Goal: Task Accomplishment & Management: Manage account settings

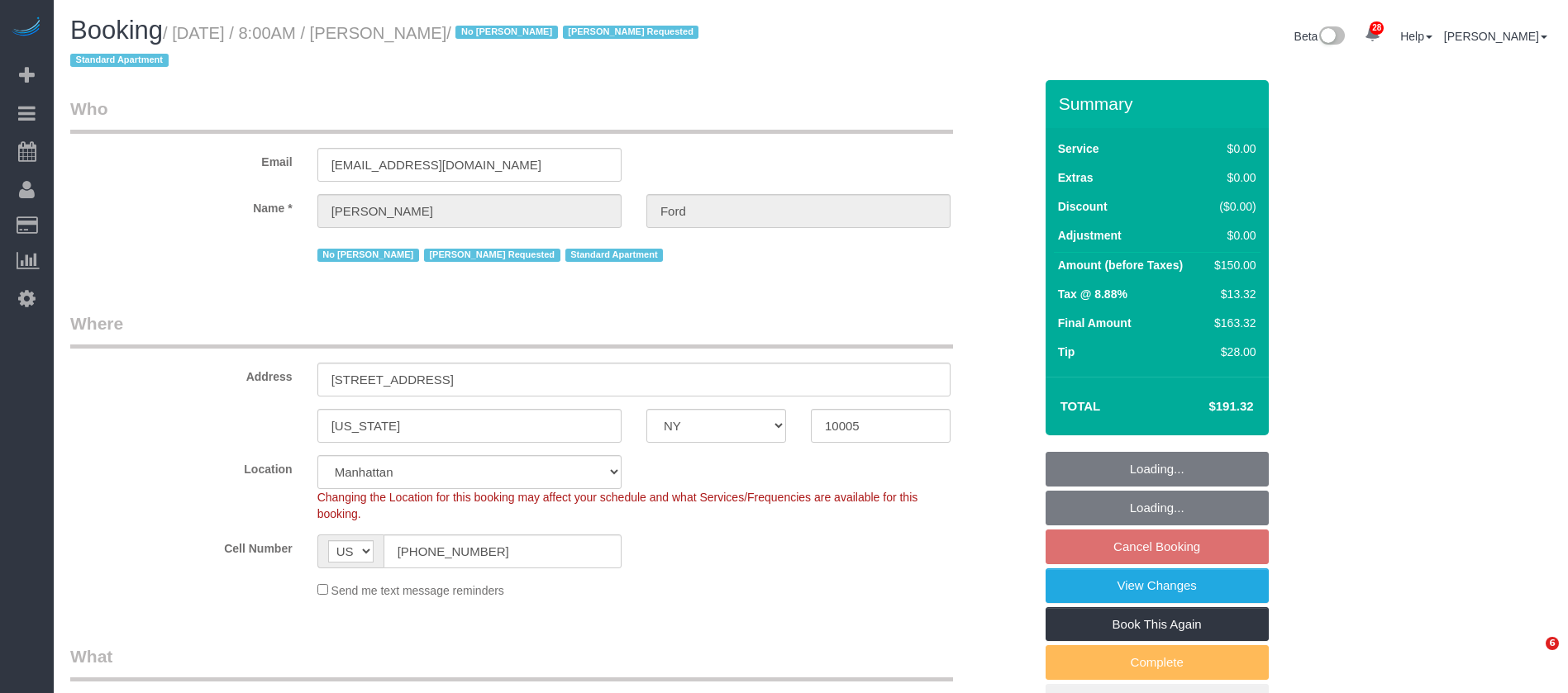
select select "NY"
select select "number:89"
select select "number:90"
select select "number:15"
select select "number:6"
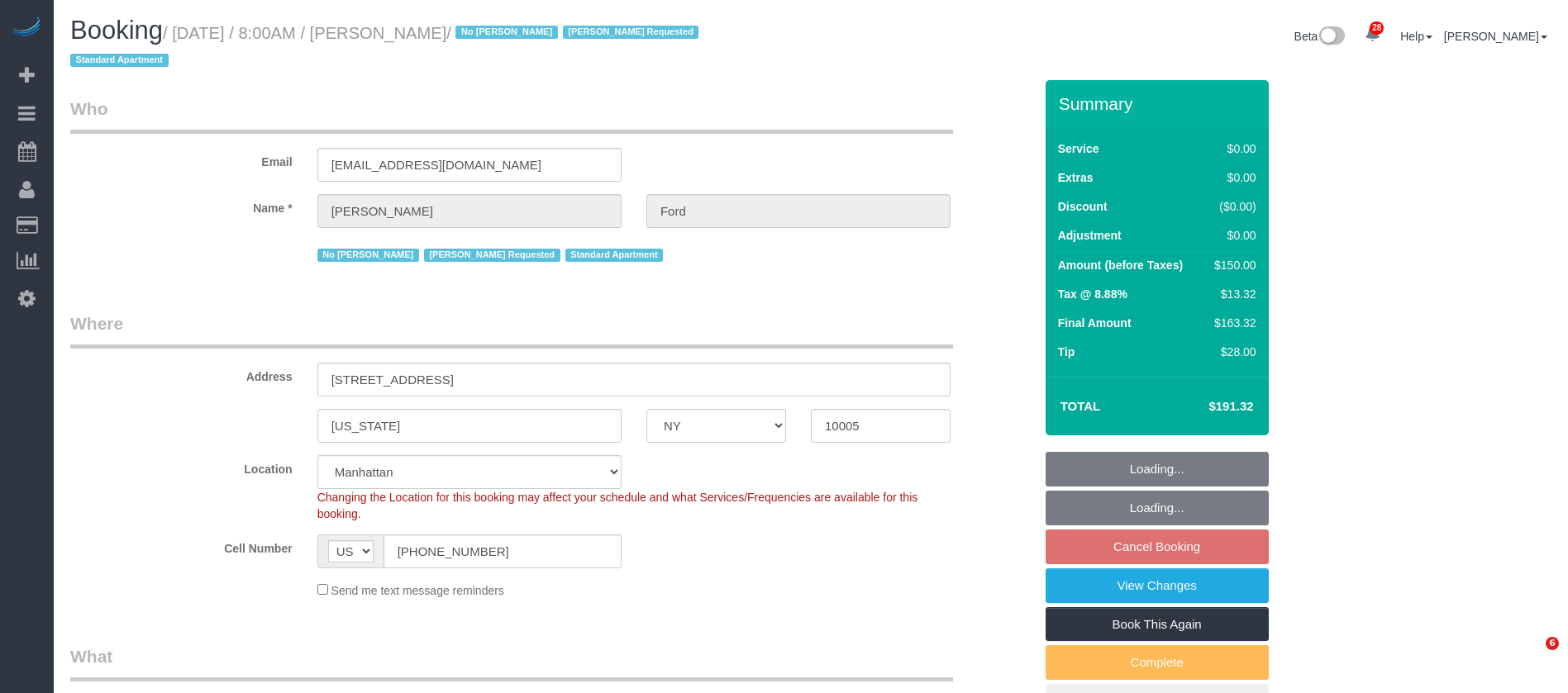
select select "spot57"
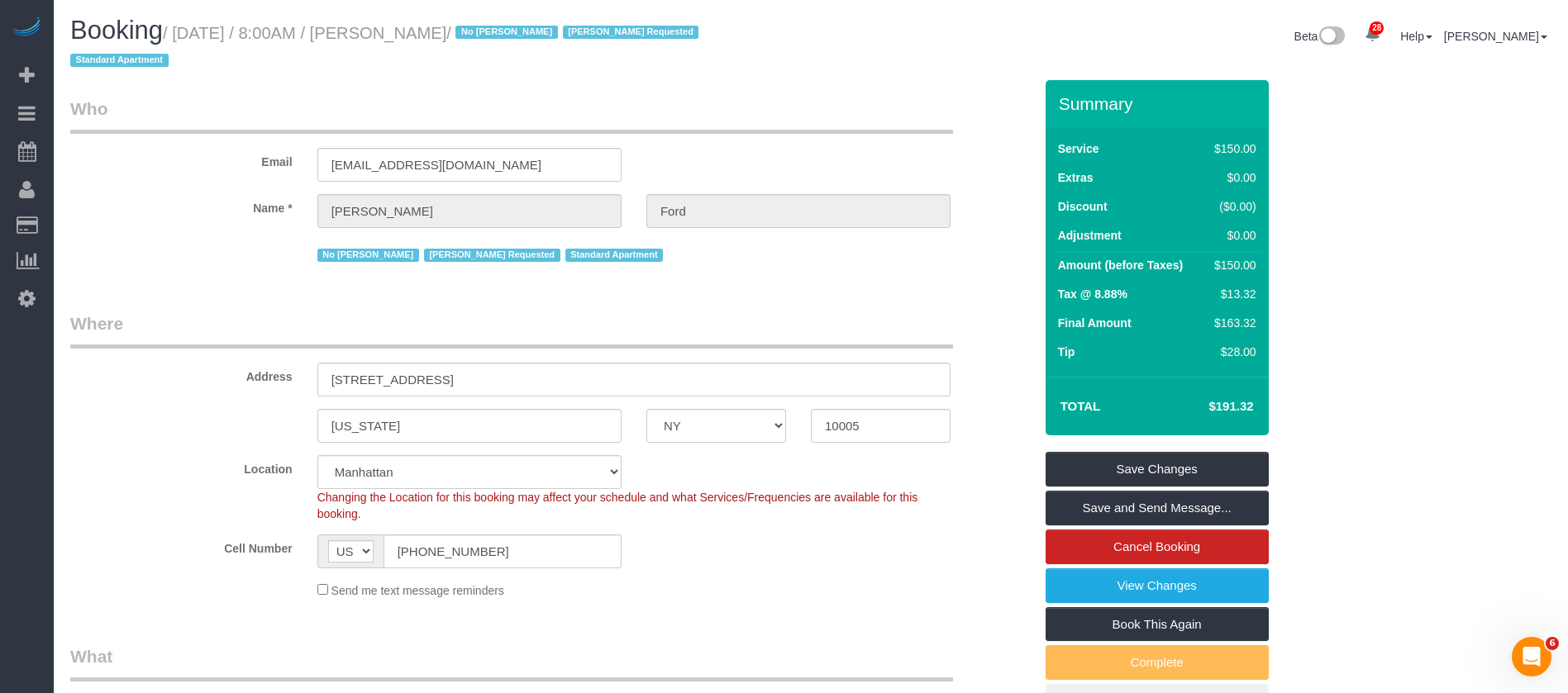
drag, startPoint x: 179, startPoint y: 33, endPoint x: 519, endPoint y: 27, distance: 340.1
click at [519, 27] on small "/ [DATE] / 8:00AM / [PERSON_NAME] / No [PERSON_NAME] Requested Standard Apartme…" at bounding box center [387, 47] width 633 height 47
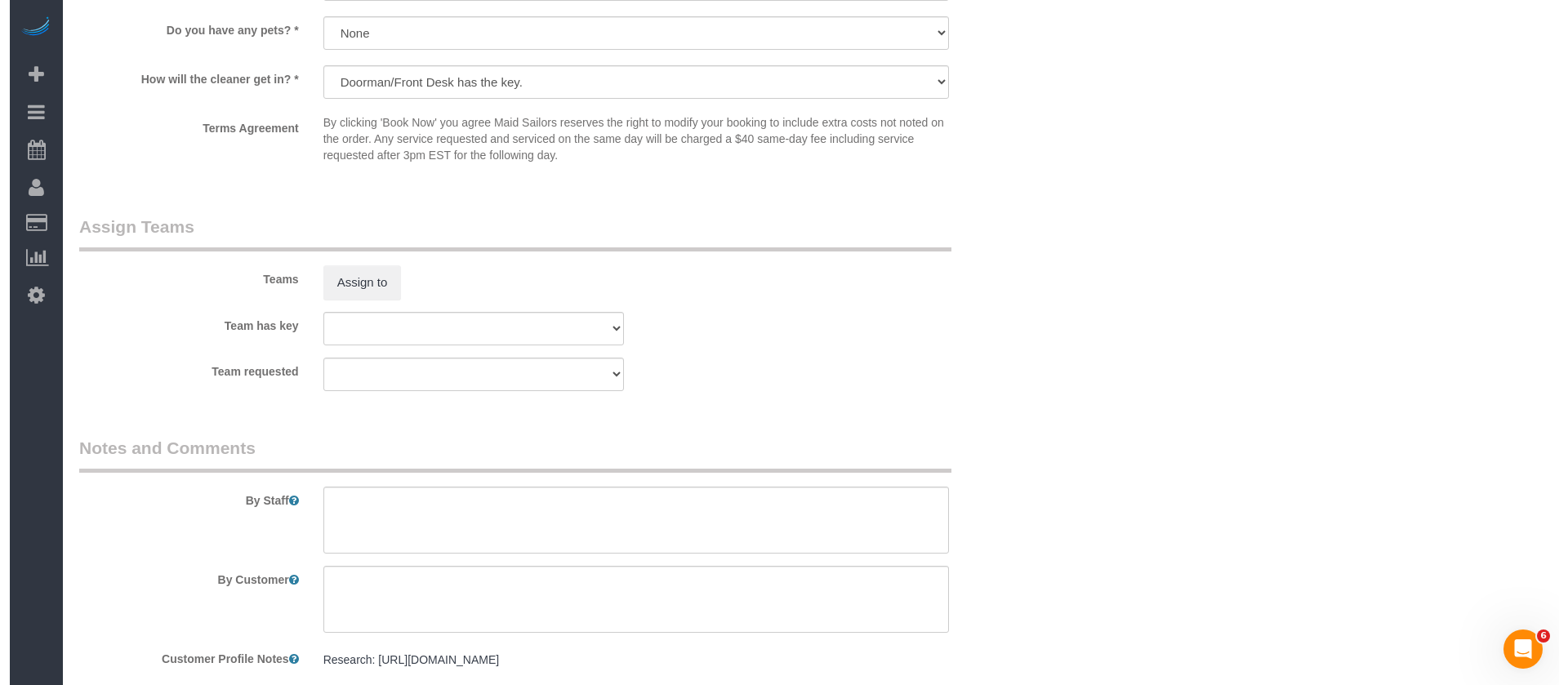
scroll to position [2084, 0]
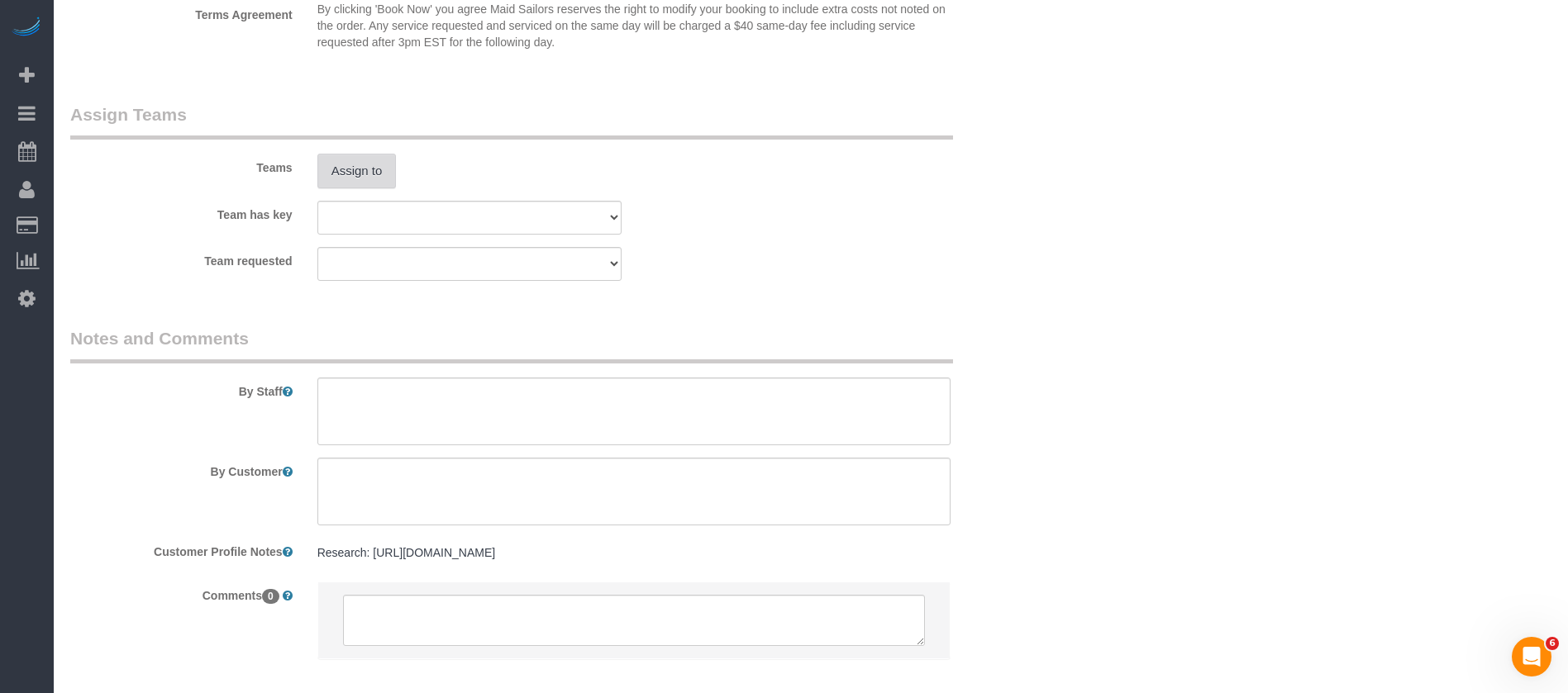
click at [336, 166] on button "Assign to" at bounding box center [357, 170] width 80 height 35
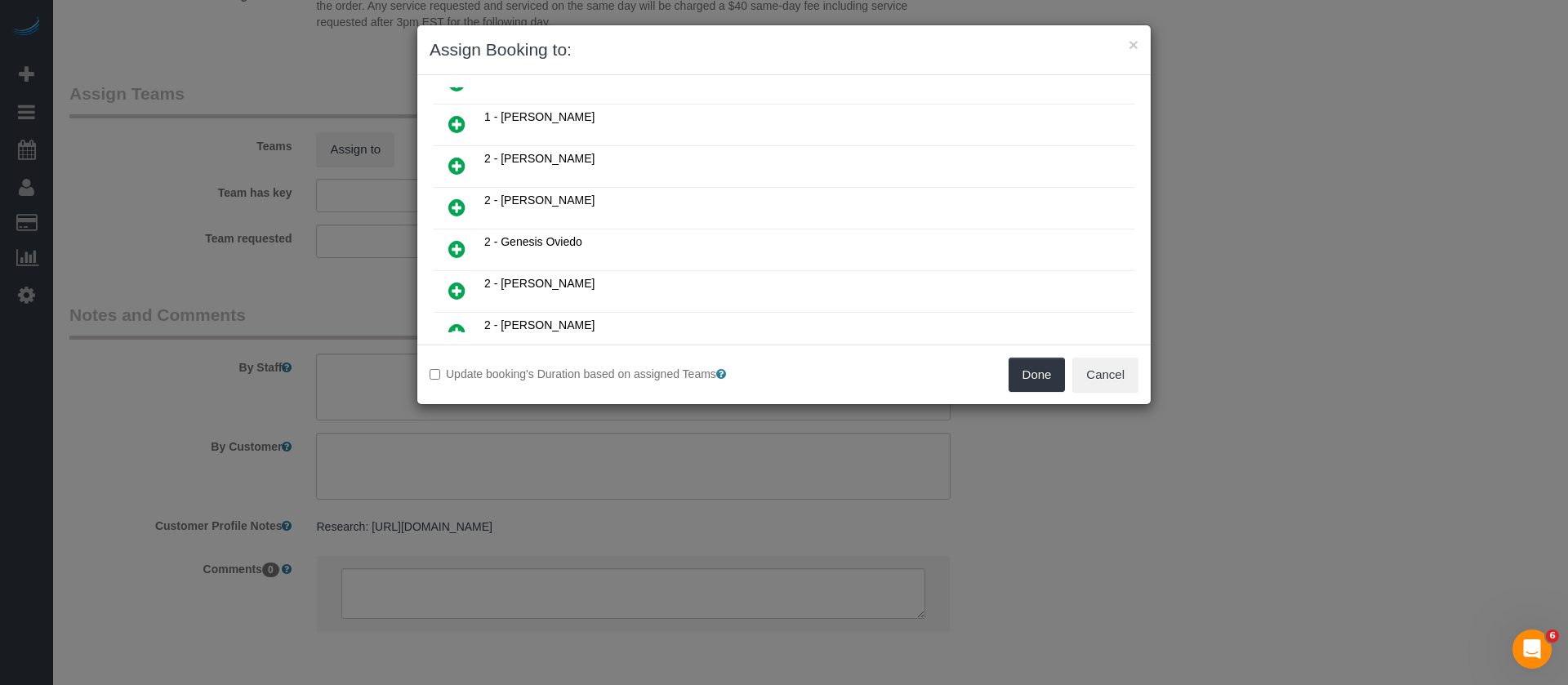
scroll to position [245, 0]
drag, startPoint x: 455, startPoint y: 158, endPoint x: 571, endPoint y: 189, distance: 120.1
click at [456, 158] on icon at bounding box center [457, 161] width 17 height 19
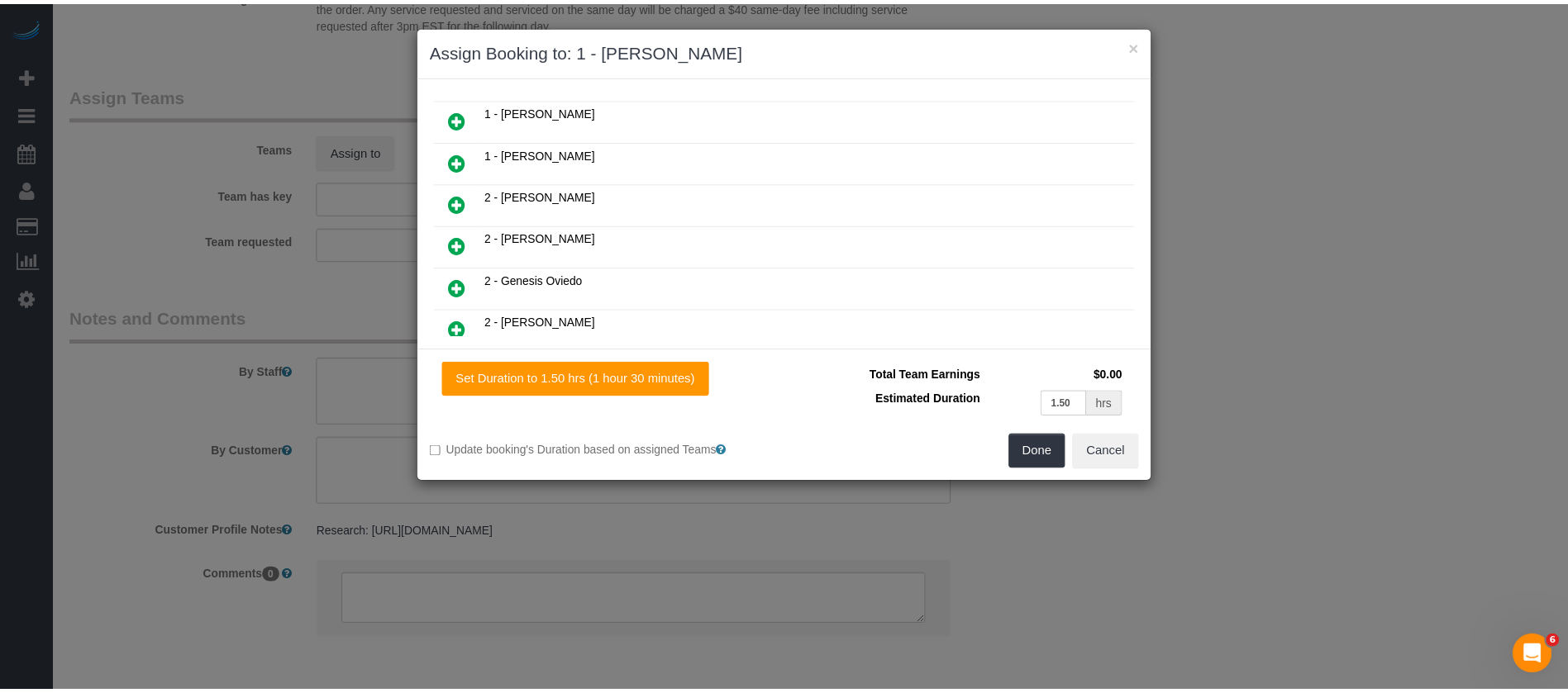
scroll to position [288, 0]
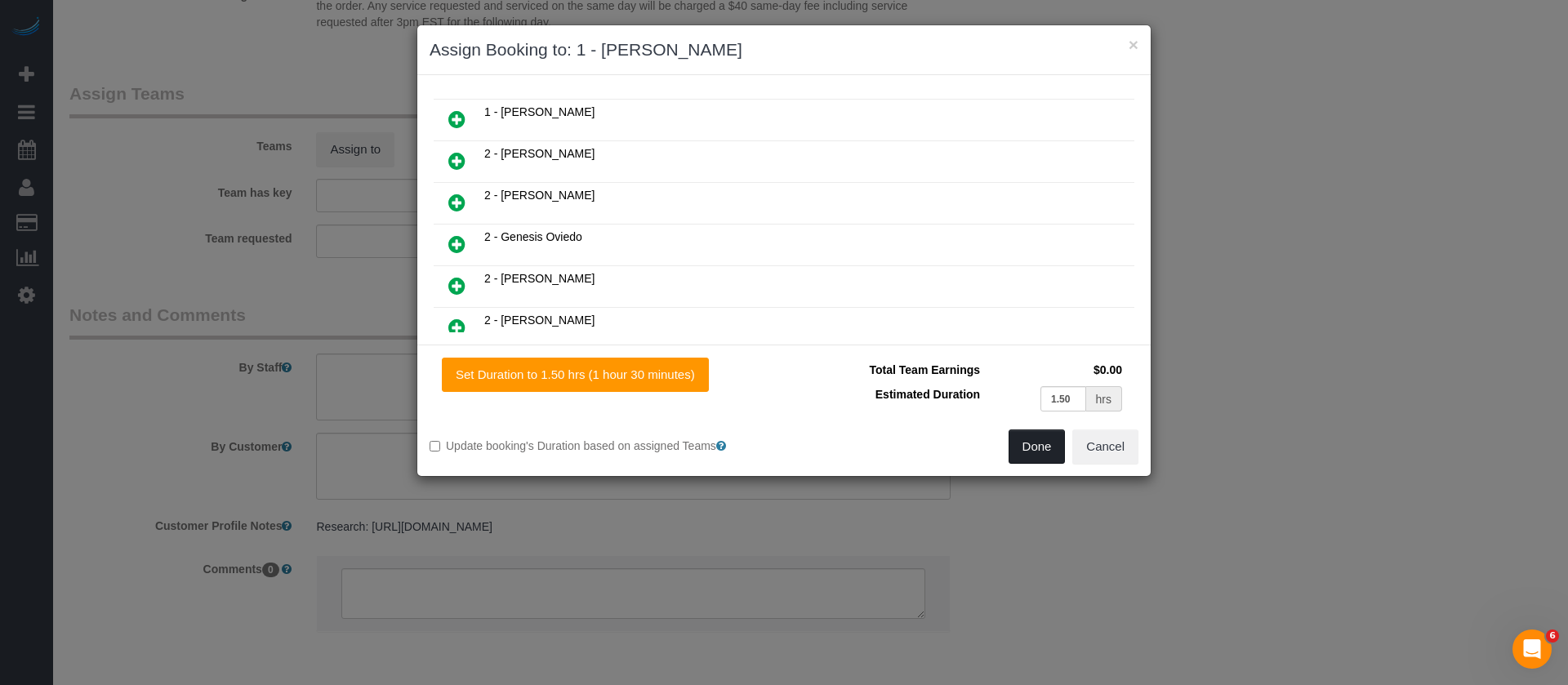
drag, startPoint x: 1043, startPoint y: 446, endPoint x: 1035, endPoint y: 437, distance: 12.0
click at [1041, 447] on button "Done" at bounding box center [1037, 447] width 57 height 34
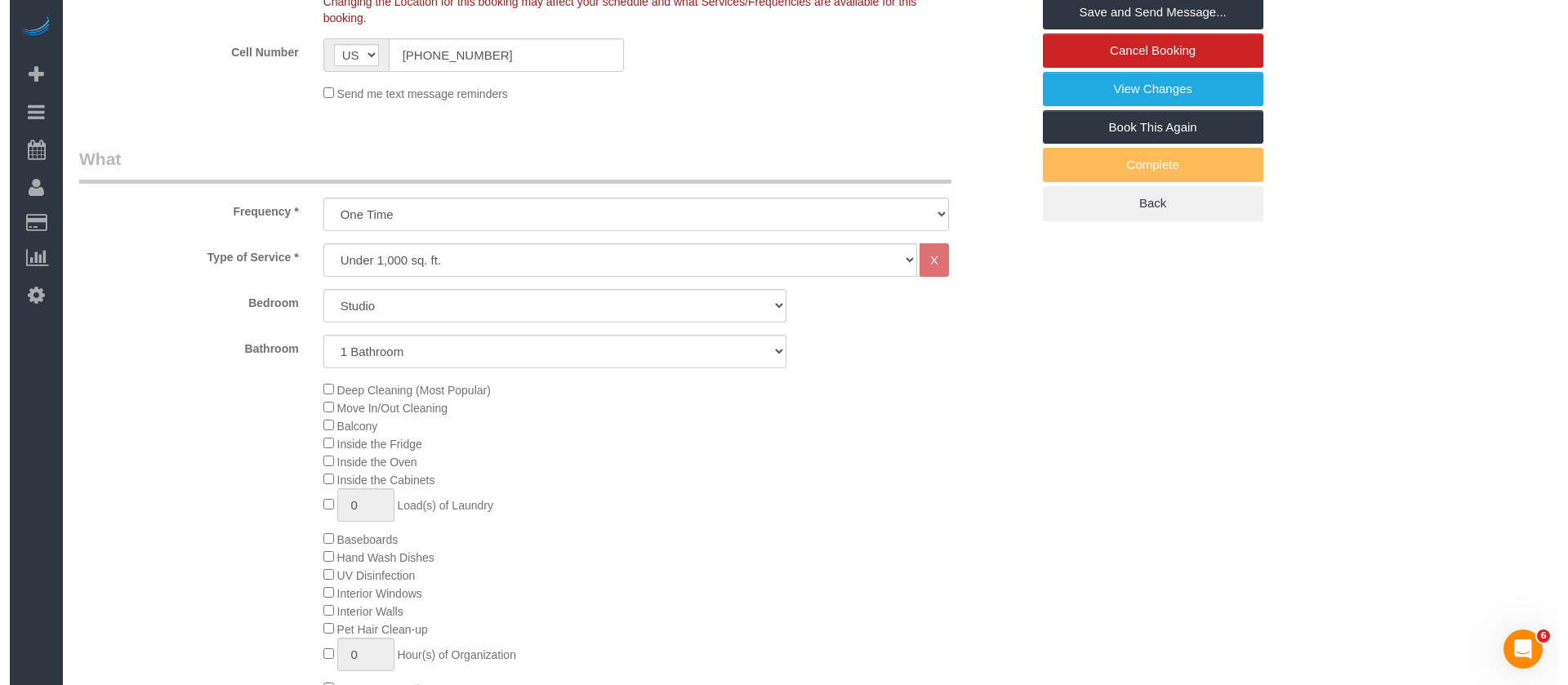
scroll to position [0, 0]
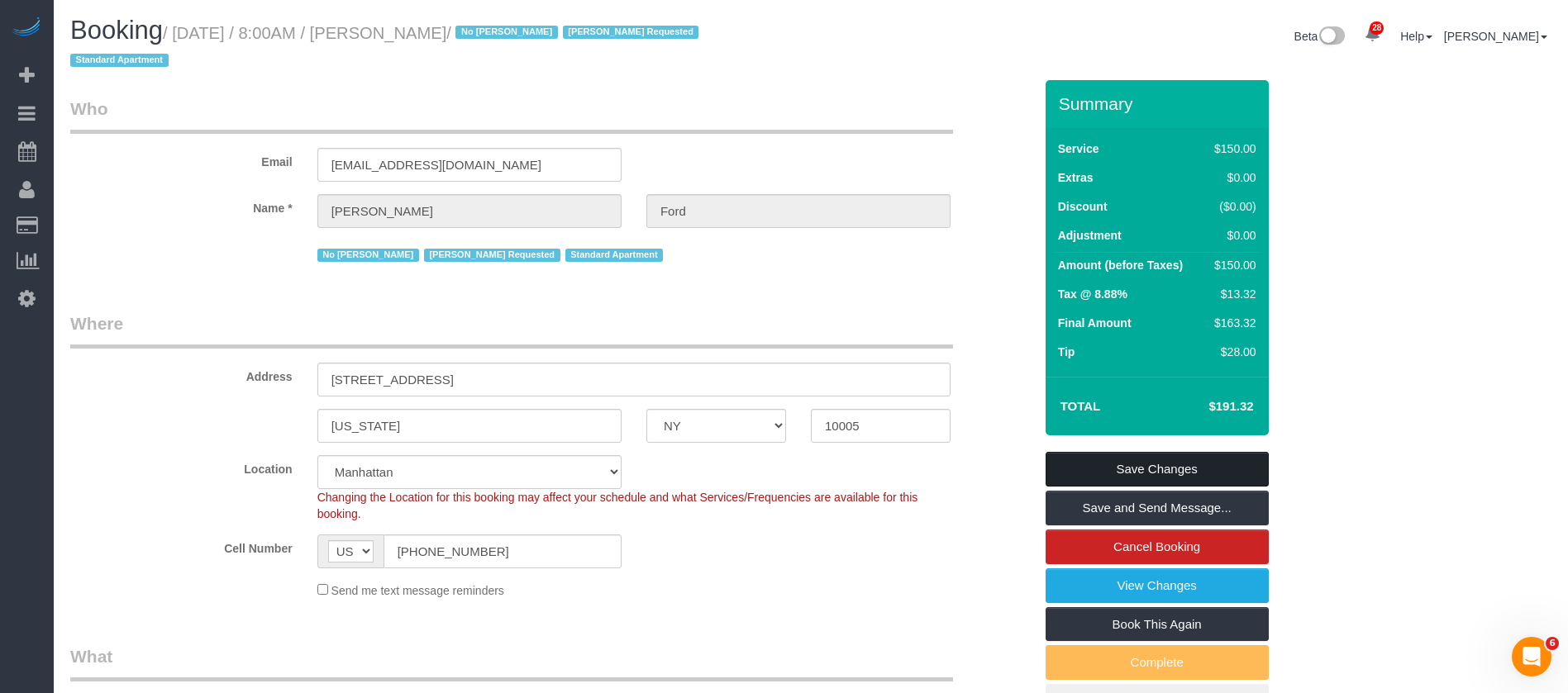
click at [1201, 470] on link "Save Changes" at bounding box center [1157, 469] width 223 height 35
